Goal: Task Accomplishment & Management: Complete application form

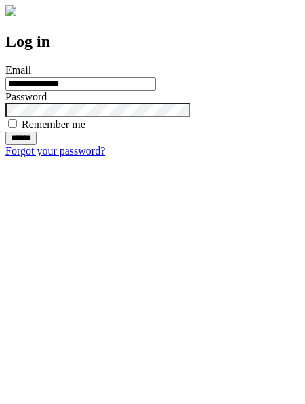
click at [37, 145] on input "******" at bounding box center [20, 139] width 31 height 14
